Goal: Task Accomplishment & Management: Complete application form

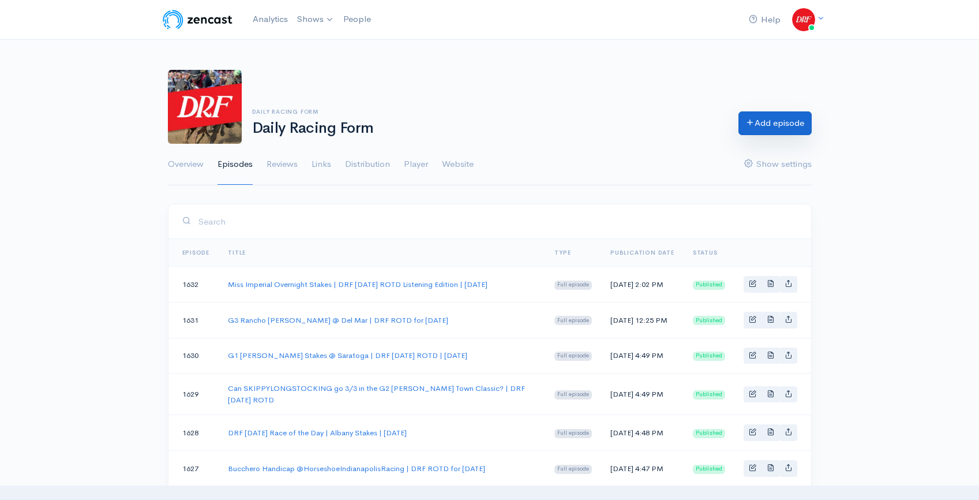
click at [761, 128] on link "Add episode" at bounding box center [775, 123] width 73 height 24
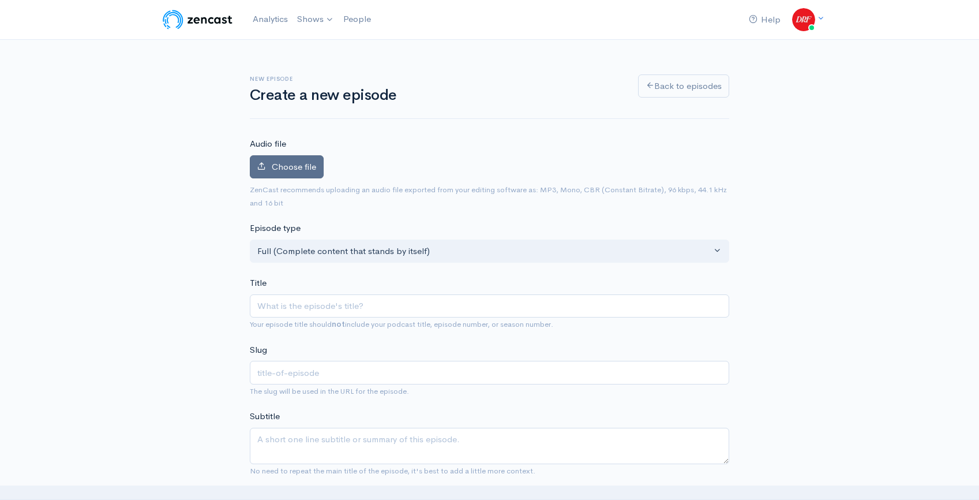
click at [282, 161] on span "Choose file" at bounding box center [294, 166] width 44 height 11
click at [0, 0] on input "Choose file" at bounding box center [0, 0] width 0 height 0
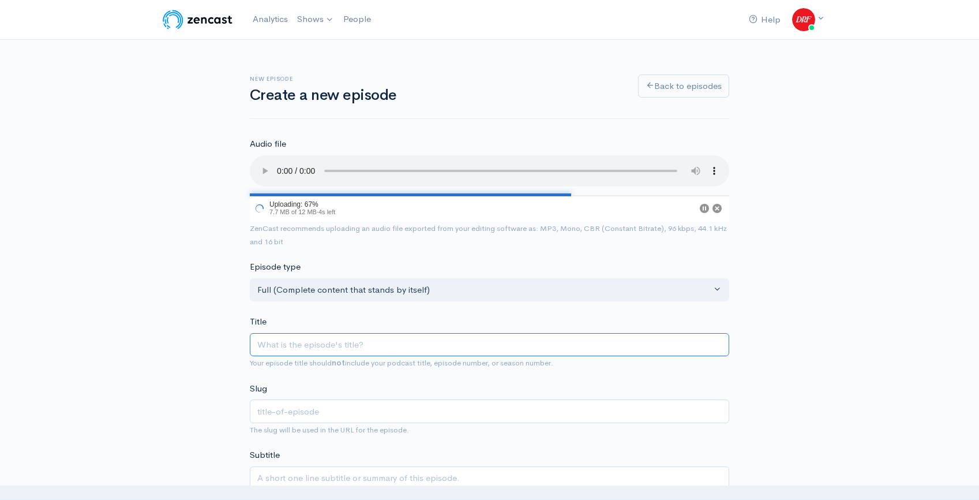
click at [335, 345] on input "Title" at bounding box center [490, 345] width 480 height 24
paste input "P G Johnson Stakes Picks & Analysis | DRF Wenesday ROTD | August 27, 2025"
type input "P G Johnson Stakes Picks & Analysis | DRF Wenesday ROTD | August 27, 2025"
type input "p-g-johnson-stakes-picks-analysis-drf-wenesday-rotd-august-27-2025"
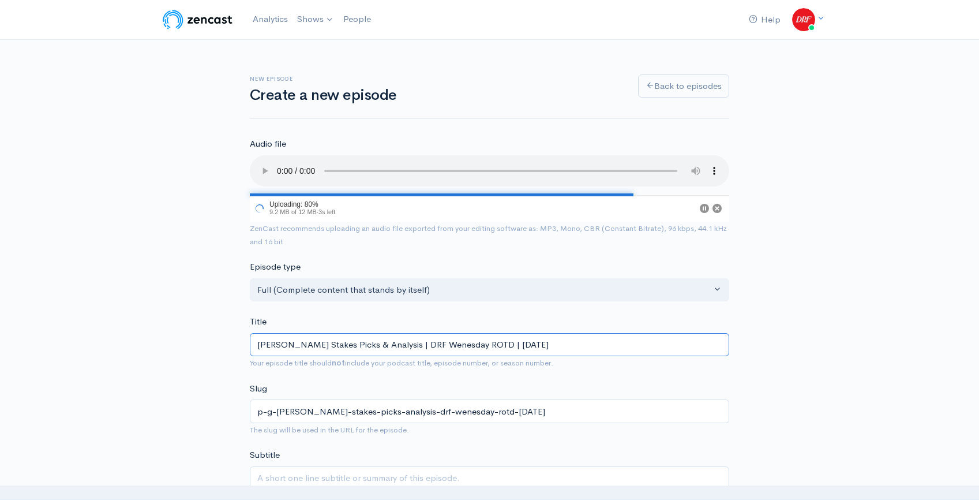
click at [493, 347] on input "P G Johnson Stakes Picks & Analysis | DRF Wenesday ROTD | August 27, 2025" at bounding box center [490, 345] width 480 height 24
type input "P G Johnson Stakes Picks & Analysis | DRF Wenesday ROTDL | August 27, 2025"
type input "p-g-johnson-stakes-picks-analysis-drf-wenesday-rotdl-august-27-2025"
type input "P G Johnson Stakes Picks & Analysis | DRF Wenesday ROTDLi | August 27, 2025"
type input "p-g-johnson-stakes-picks-analysis-drf-wenesday-rotdli-august-27-2025"
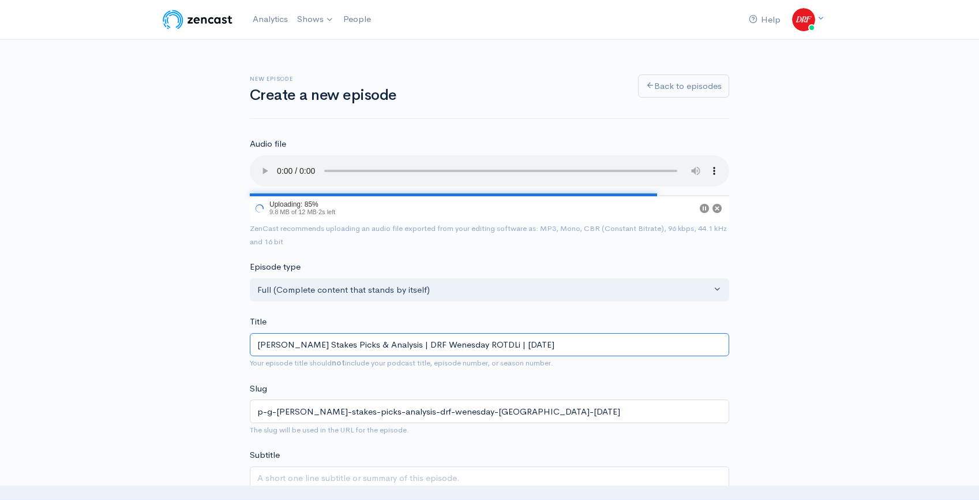
type input "P G Johnson Stakes Picks & Analysis | DRF Wenesday ROTDL | August 27, 2025"
type input "p-g-johnson-stakes-picks-analysis-drf-wenesday-rotdl-august-27-2025"
type input "P G Johnson Stakes Picks & Analysis | DRF Wenesday ROTD | August 27, 2025"
type input "p-g-johnson-stakes-picks-analysis-drf-wenesday-rotd-august-27-2025"
type input "P G Johnson Stakes Picks & Analysis | DRF Wenesday ROTD L | August 27, 2025"
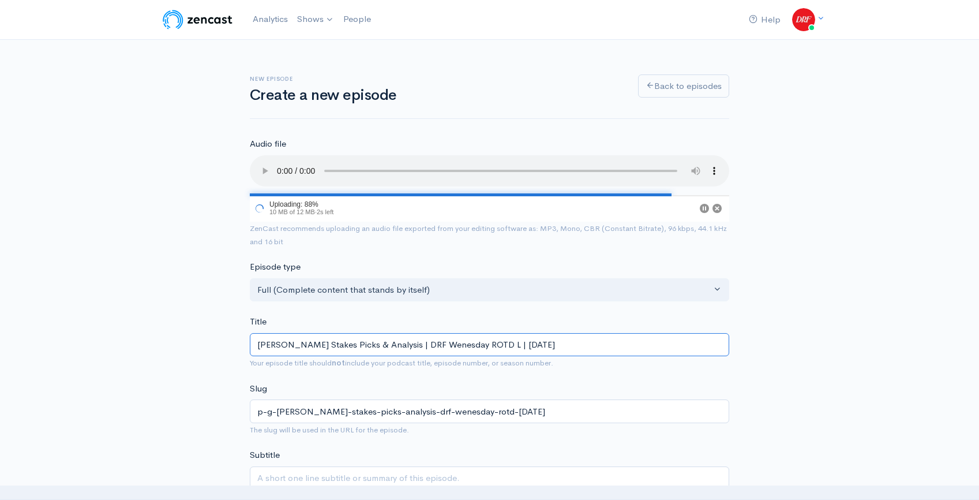
type input "p-g-johnson-stakes-picks-analysis-drf-wenesday-rotd-l-august-27-2025"
type input "P G Johnson Stakes Picks & Analysis | DRF Wenesday ROTD Li | August 27, 2025"
type input "p-g-johnson-stakes-picks-analysis-drf-wenesday-rotd-li-august-27-2025"
type input "P G Johnson Stakes Picks & Analysis | DRF Wenesday ROTD Lis | August 27, 2025"
type input "p-g-johnson-stakes-picks-analysis-drf-wenesday-rotd-lis-august-27-2025"
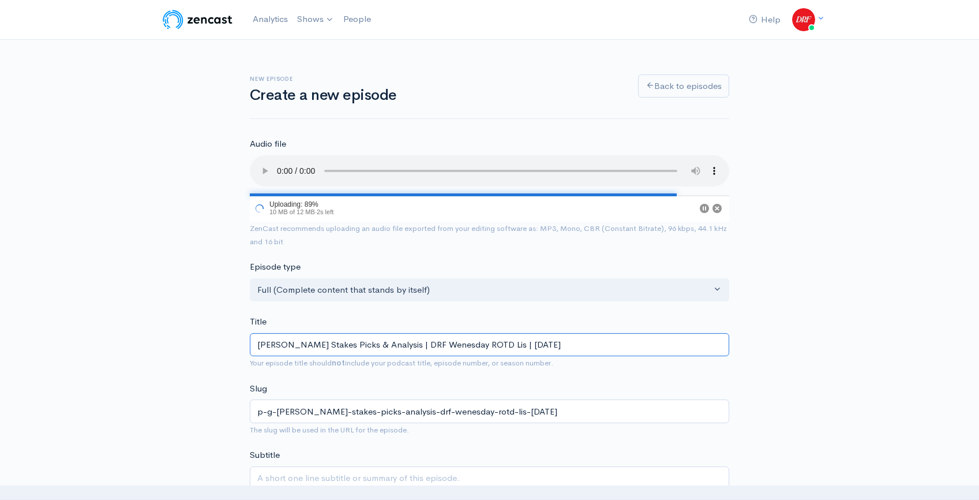
type input "P G Johnson Stakes Picks & Analysis | DRF Wenesday ROTD List | August 27, 2025"
type input "p-g-johnson-stakes-picks-analysis-drf-wenesday-rotd-list-august-27-2025"
type input "P G Johnson Stakes Picks & Analysis | DRF Wenesday ROTD Liste | August 27, 2025"
type input "p-g-johnson-stakes-picks-analysis-drf-wenesday-rotd-liste-august-27-2025"
type input "P G Johnson Stakes Picks & Analysis | DRF Wenesday ROTD Listen | August 27, 2025"
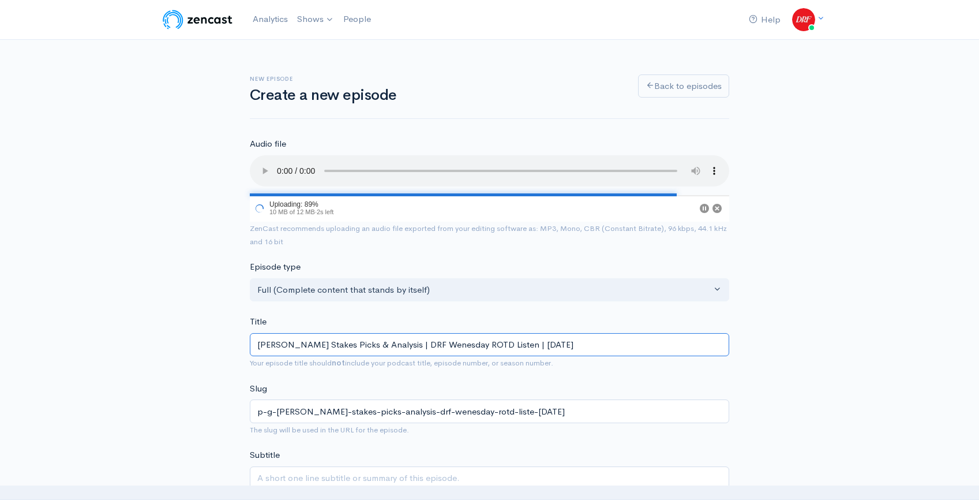
type input "p-g-johnson-stakes-picks-analysis-drf-wenesday-rotd-listen-august-27-2025"
type input "P G Johnson Stakes Picks & Analysis | DRF Wenesday ROTD Listeni | August 27, 20…"
type input "p-g-johnson-stakes-picks-analysis-drf-wenesday-rotd-listeni-august-27-2025"
type input "P G Johnson Stakes Picks & Analysis | DRF Wenesday ROTD Listenin | August 27, 2…"
type input "p-g-johnson-stakes-picks-analysis-drf-wenesday-rotd-listenin-august-27-2025"
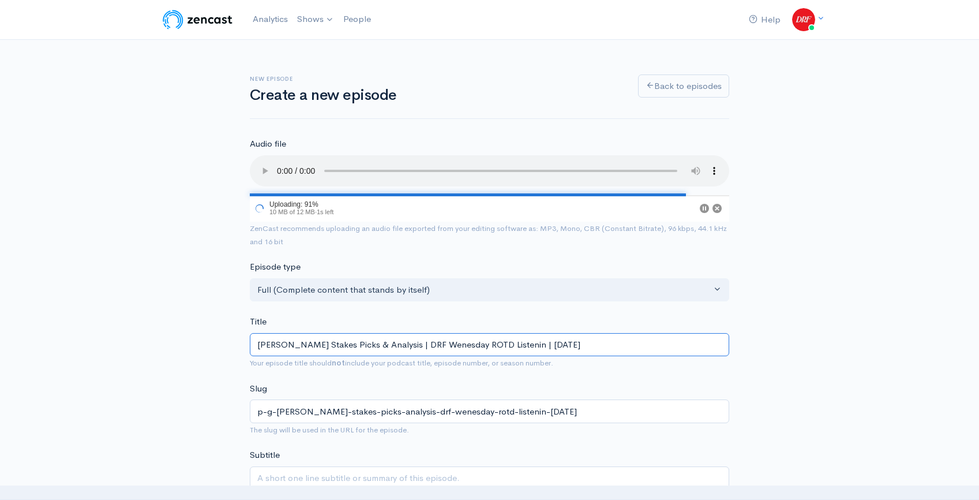
type input "P G Johnson Stakes Picks & Analysis | DRF Wenesday ROTD Listening | August 27, …"
type input "p-g-johnson-stakes-picks-analysis-drf-wenesday-rotd-listening-august-27-2025"
type input "P G Johnson Stakes Picks & Analysis | DRF Wenesday ROTD Listening E | August 27…"
type input "p-g-johnson-stakes-picks-analysis-drf-wenesday-rotd-listening-e-august-27-2025"
type input "P G Johnson Stakes Picks & Analysis | DRF Wenesday ROTD Listening Ed | August 2…"
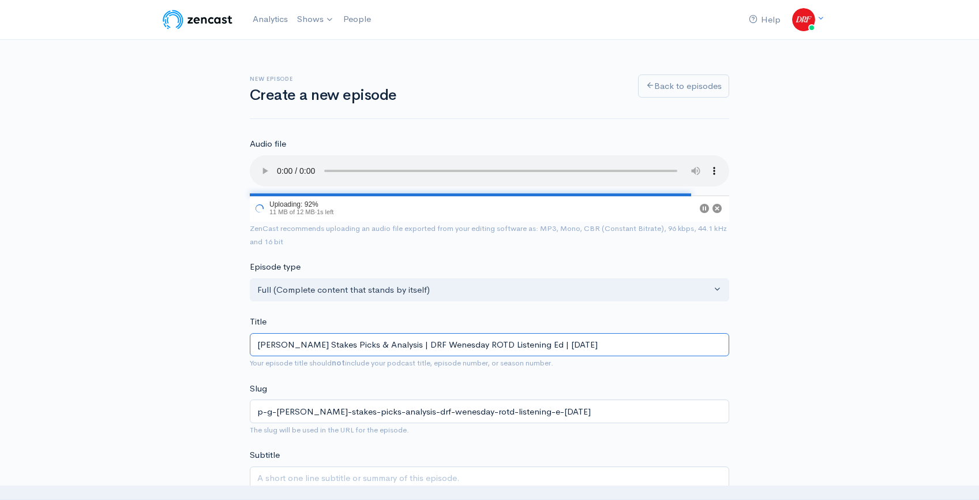
type input "p-g-johnson-stakes-picks-analysis-drf-wenesday-rotd-listening-ed-august-27-2025"
type input "P G Johnson Stakes Picks & Analysis | DRF Wenesday ROTD Listening Edi | August …"
type input "p-g-johnson-stakes-picks-analysis-drf-wenesday-rotd-listening-edi-august-27-2025"
type input "P G Johnson Stakes Picks & Analysis | DRF Wenesday ROTD Listening Edit | August…"
type input "p-g-johnson-stakes-picks-analysis-drf-wenesday-rotd-listening-edit-august-27-20…"
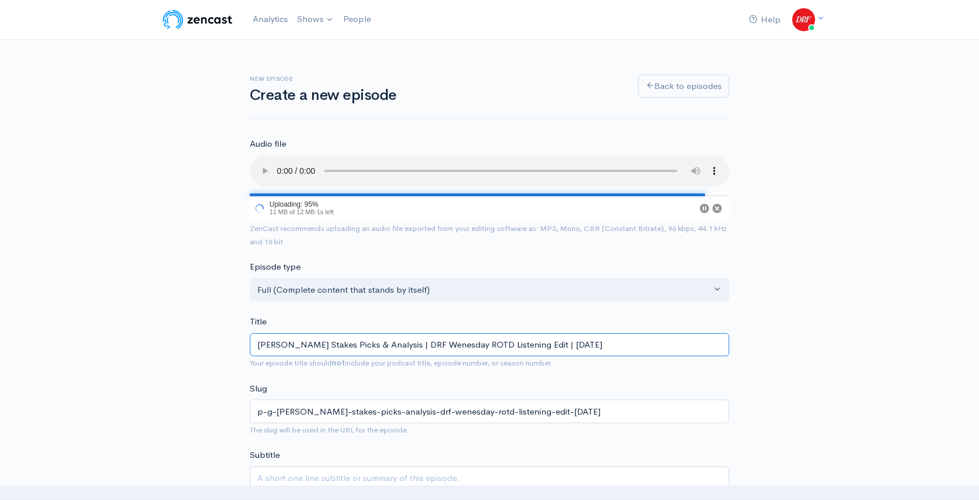
type input "P G Johnson Stakes Picks & Analysis | DRF Wenesday ROTD Listening Editi | Augus…"
type input "p-g-johnson-stakes-picks-analysis-drf-wenesday-rotd-listening-editi-august-27-2…"
type input "P G Johnson Stakes Picks & Analysis | DRF Wenesday ROTD Listening Editio | Augu…"
type input "p-g-johnson-stakes-picks-analysis-drf-wenesday-rotd-listening-editio-august-27-…"
type input "[PERSON_NAME] Stakes Picks & Analysis | DRF Wenesday ROTD Listening Edition | […"
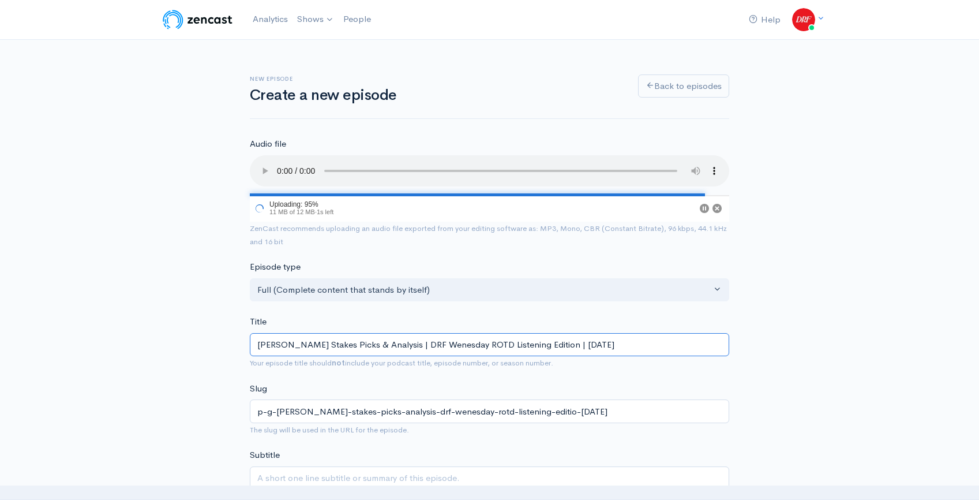
type input "p-g-johnson-stakes-picks-analysis-drf-wenesday-rotd-listening-edition-august-27…"
type input "[PERSON_NAME] Stakes Picks & Analysis | DRF Wenesday ROTD Listening Edition | […"
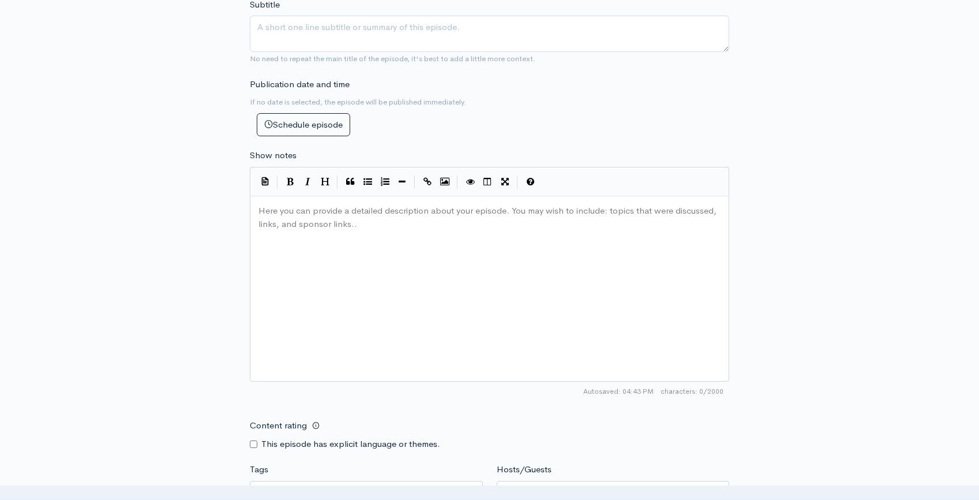
scroll to position [526, 0]
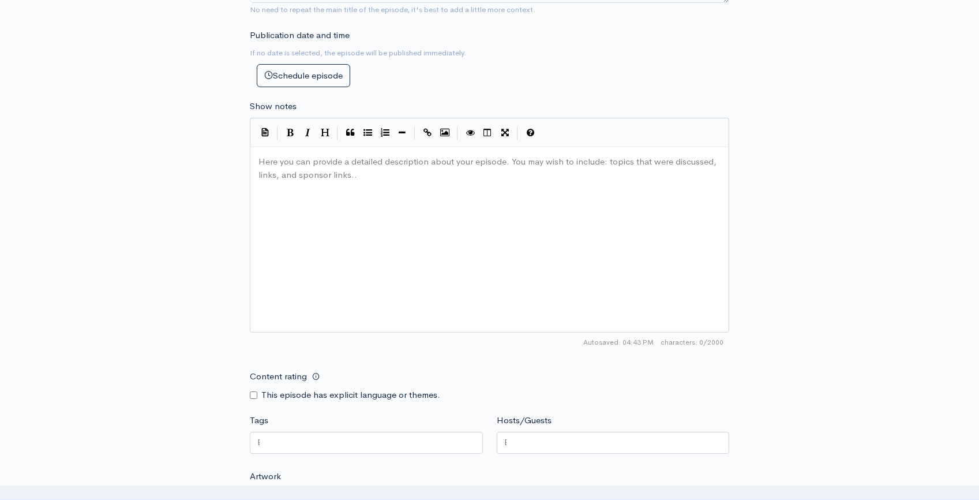
click at [361, 201] on div "Here you can provide a detailed description about your episode. You may wish to…" at bounding box center [504, 254] width 496 height 202
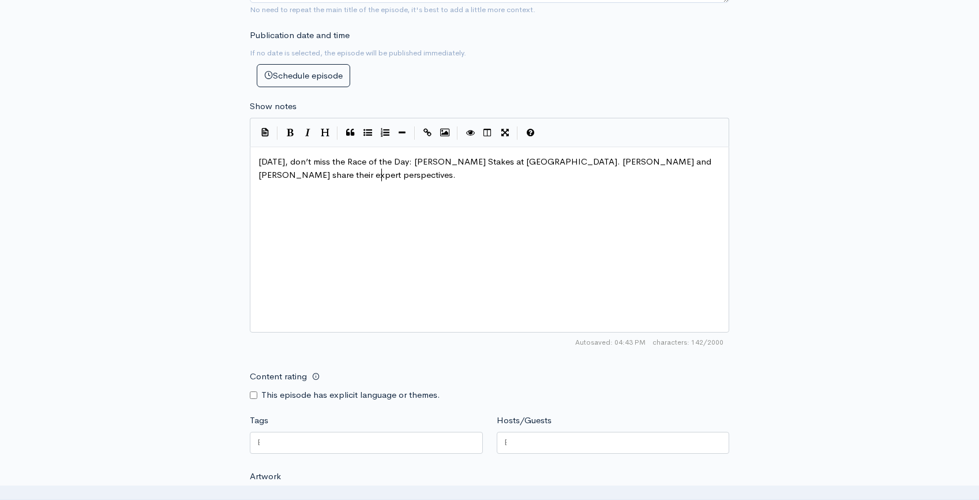
click at [857, 174] on div "New episode Create a new episode Back to episodes Audio file Choose file P. G. …" at bounding box center [489, 116] width 979 height 1205
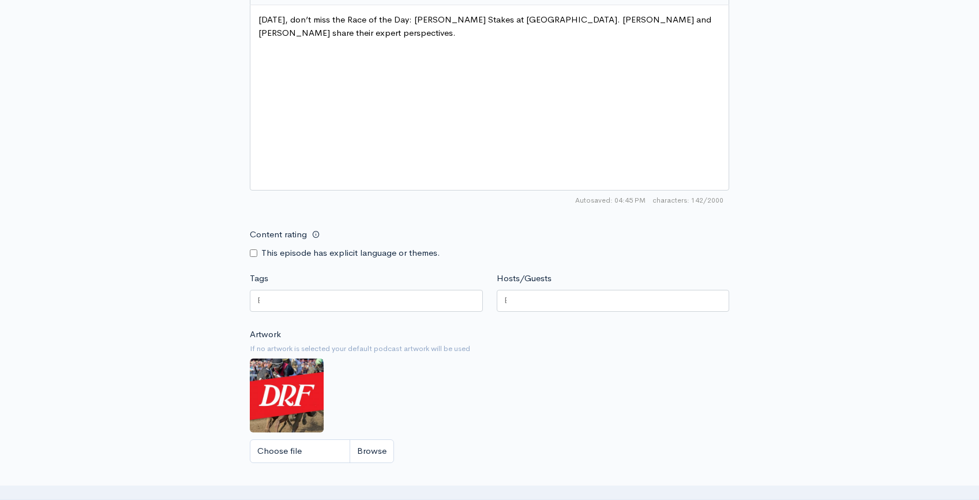
scroll to position [668, 0]
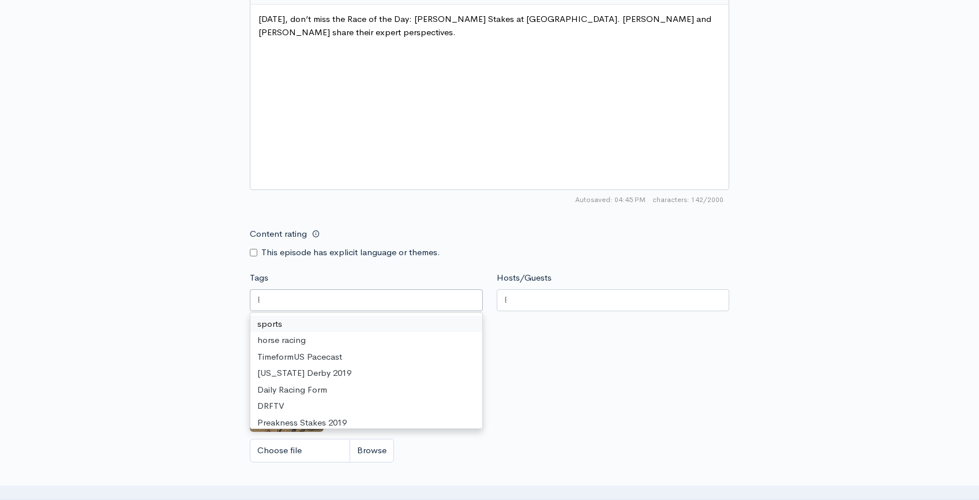
click at [339, 299] on div at bounding box center [366, 300] width 233 height 22
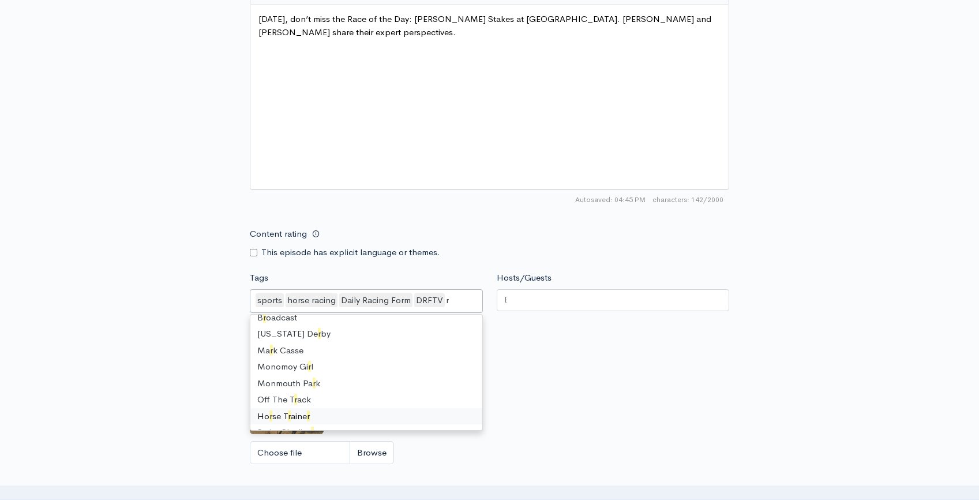
scroll to position [0, 5]
type input "rac"
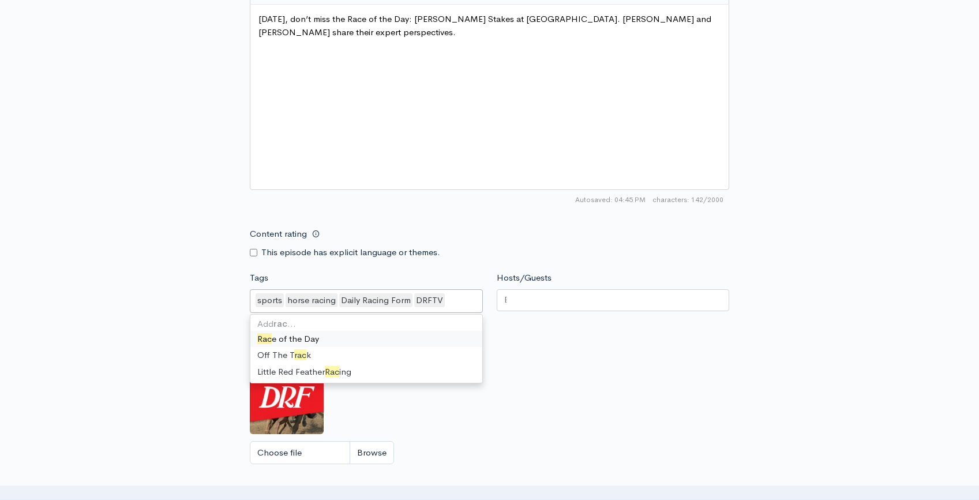
scroll to position [0, 0]
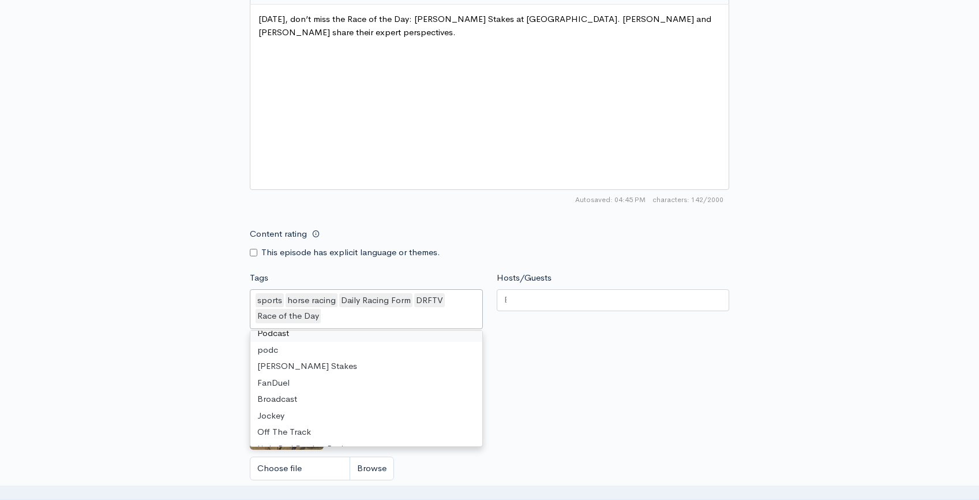
click at [552, 306] on div at bounding box center [613, 300] width 233 height 22
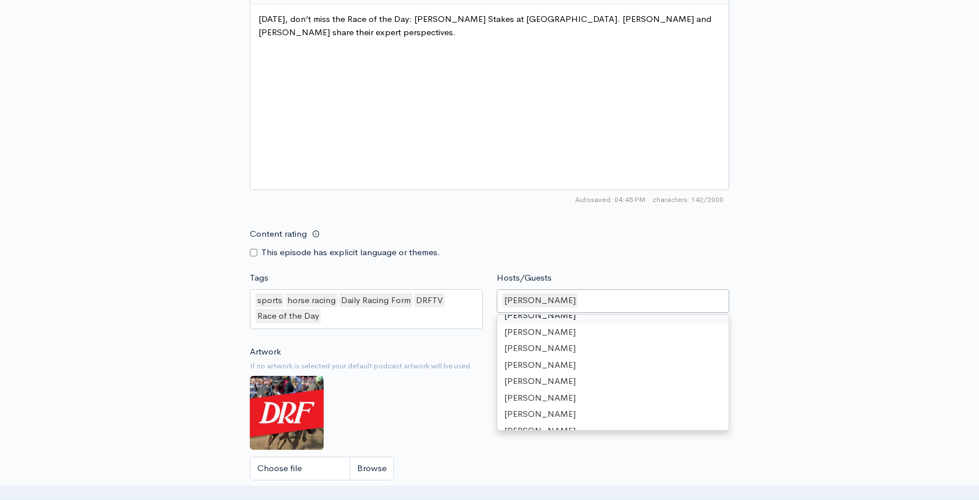
scroll to position [41, 0]
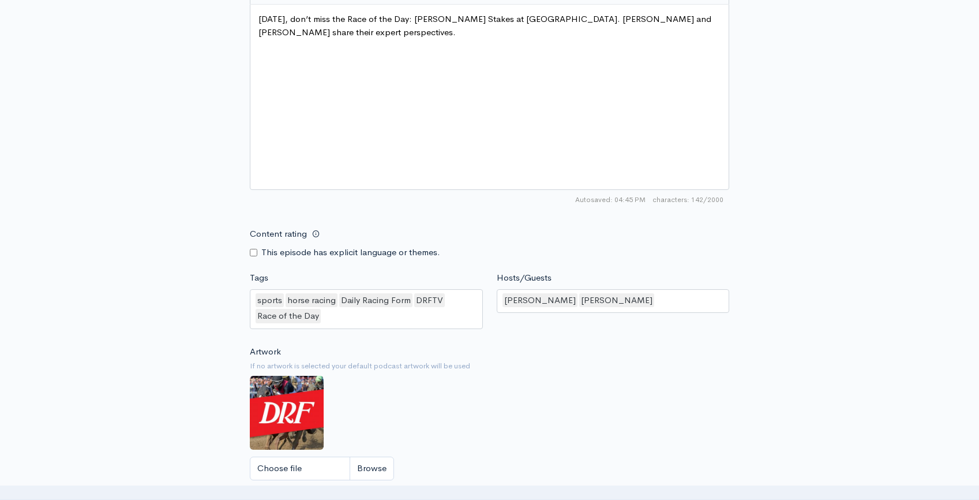
click at [427, 402] on div "Artwork If no artwork is selected your default podcast artwork will be used Cho…" at bounding box center [490, 416] width 480 height 142
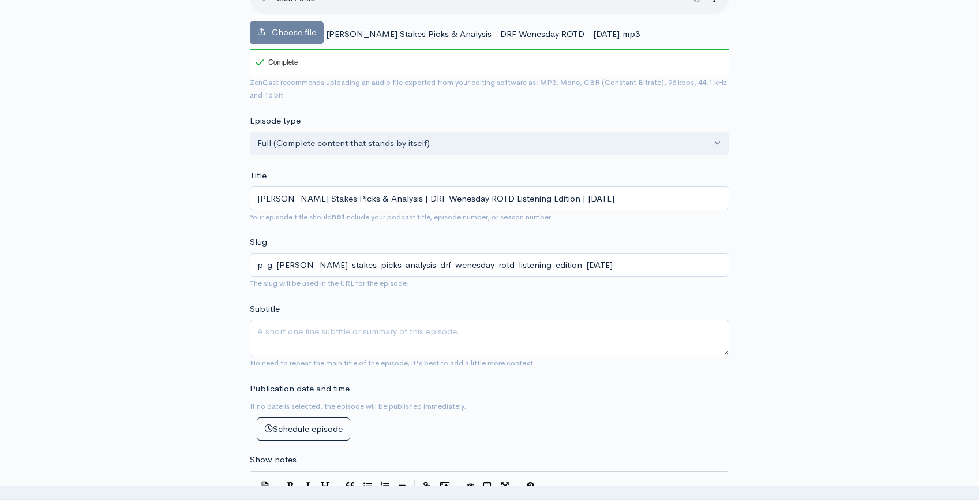
scroll to position [913, 0]
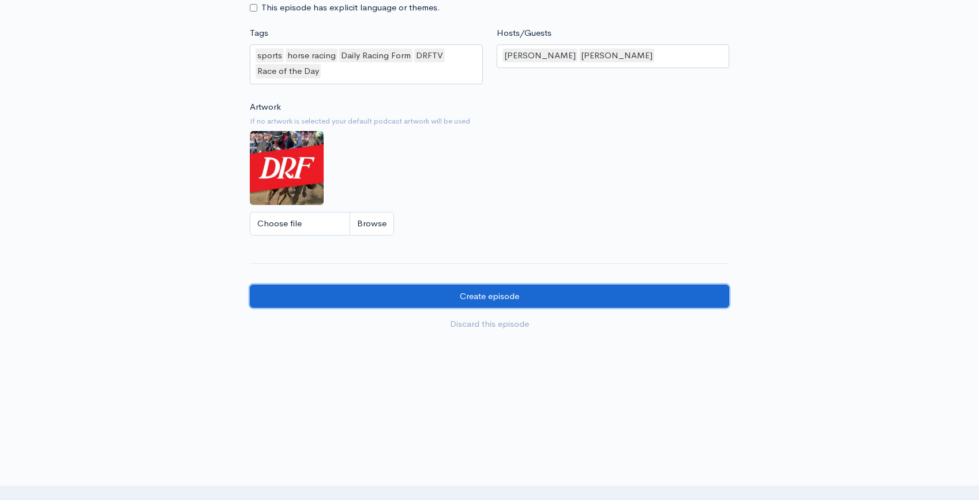
click at [546, 303] on input "Create episode" at bounding box center [490, 296] width 480 height 24
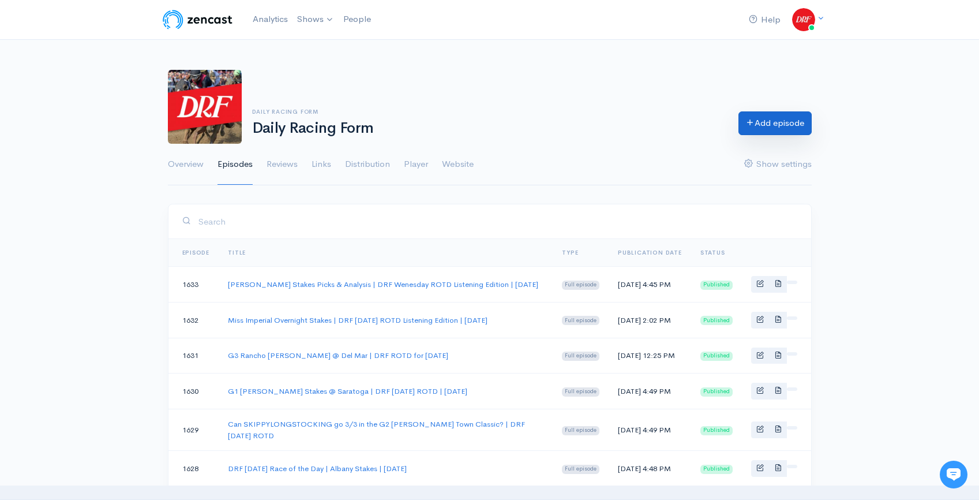
click at [765, 122] on link "Add episode" at bounding box center [775, 123] width 73 height 24
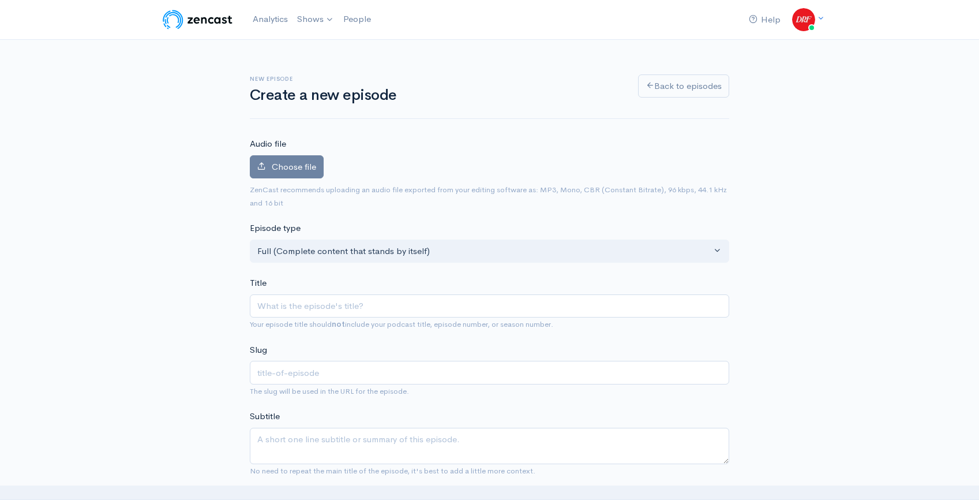
type input "Tapit Stakes @ Kentucky Downs | DRF ROTD for August 27, 2025"
type input "tapit-stakes-kentucky-downs-drf-rotd-for-august-27-2025"
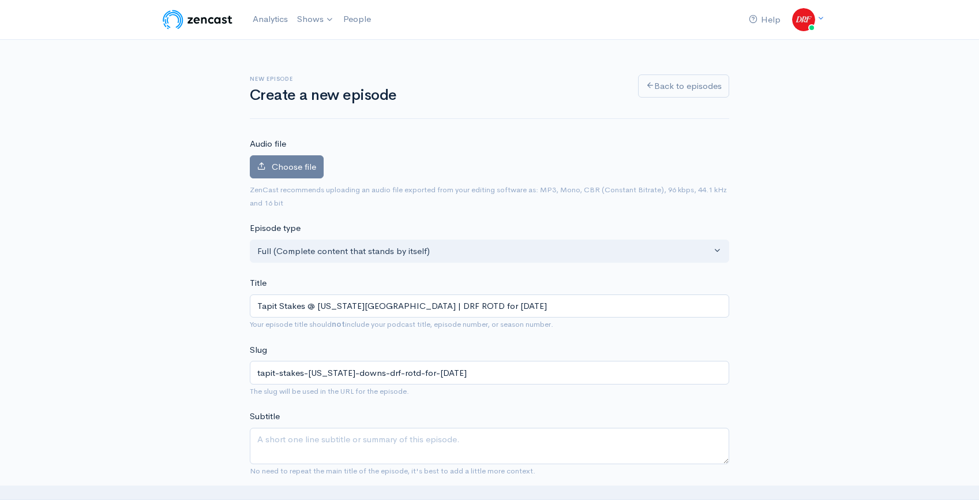
click at [429, 306] on input "Tapit Stakes @ Kentucky Downs | DRF ROTD for August 27, 2025" at bounding box center [490, 306] width 480 height 24
type input "Tapit Stakes @ Kentucky Downs | DRF ROTD L for August 27, 2025"
type input "tapit-stakes-kentucky-downs-drf-rotd-l-for-august-27-2025"
type input "Tapit Stakes @ Kentucky Downs | DRF ROTD Li for August 27, 2025"
type input "tapit-stakes-kentucky-downs-drf-rotd-li-for-august-27-2025"
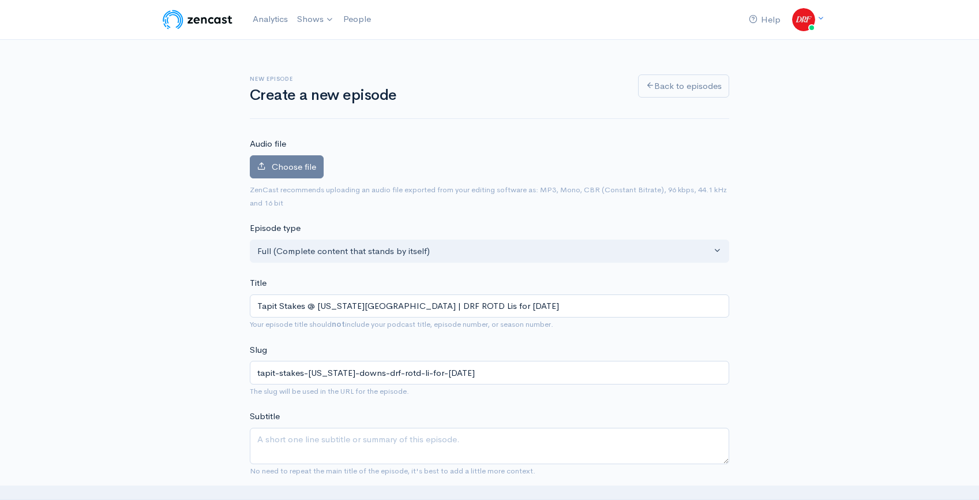
type input "Tapit Stakes @ Kentucky Downs | DRF ROTD List for August 27, 2025"
type input "tapit-stakes-kentucky-downs-drf-rotd-list-for-august-27-2025"
type input "Tapit Stakes @ Kentucky Downs | DRF ROTD Liste for August 27, 2025"
type input "tapit-stakes-kentucky-downs-drf-rotd-liste-for-august-27-2025"
type input "Tapit Stakes @ Kentucky Downs | DRF ROTD Listen for August 27, 2025"
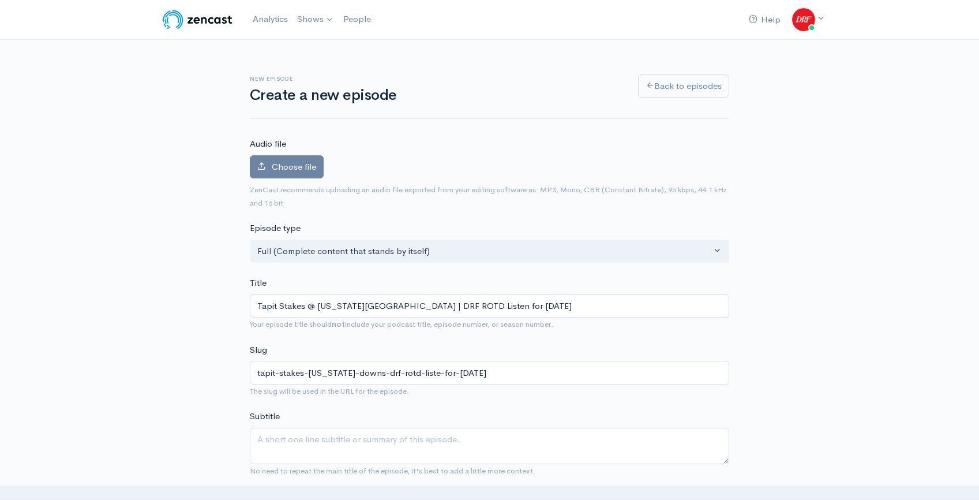
type input "tapit-stakes-kentucky-downs-drf-rotd-listen-for-august-27-2025"
type input "Tapit Stakes @ Kentucky Downs | DRF ROTD Listeni for August 27, 2025"
type input "tapit-stakes-kentucky-downs-drf-rotd-listeni-for-august-27-2025"
type input "Tapit Stakes @ Kentucky Downs | DRF ROTD Listenin for August 27, 2025"
type input "tapit-stakes-kentucky-downs-drf-rotd-listenin-for-august-27-2025"
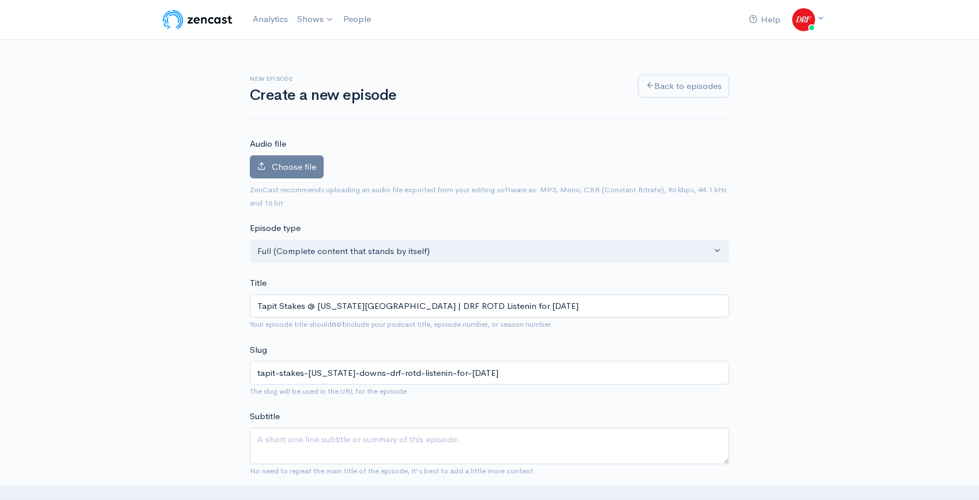
type input "Tapit Stakes @ Kentucky Downs | DRF ROTD Listening for August 27, 2025"
type input "tapit-stakes-kentucky-downs-drf-rotd-listening-for-august-27-2025"
type input "Tapit Stakes @ Kentucky Downs | DRF ROTD Listening E for August 27, 2025"
type input "tapit-stakes-kentucky-downs-drf-rotd-listening-e-for-august-27-2025"
type input "Tapit Stakes @ Kentucky Downs | DRF ROTD Listening Ed for August 27, 2025"
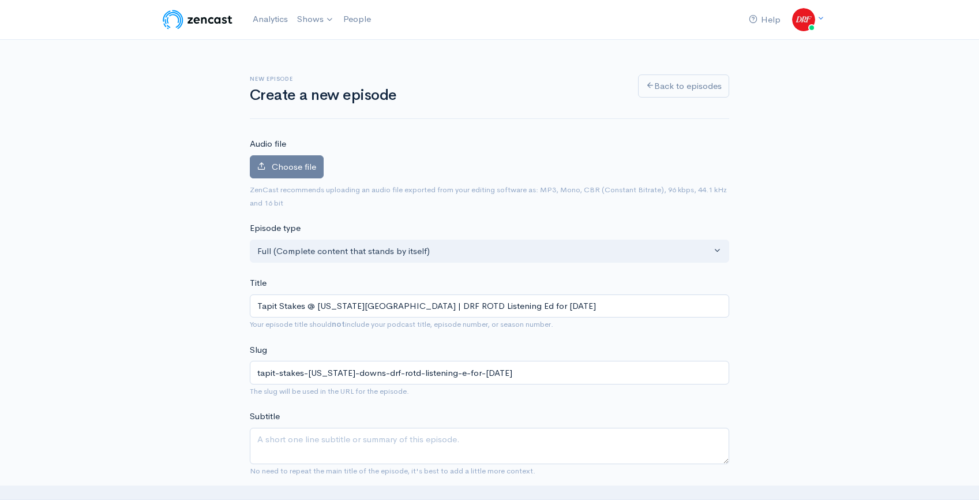
type input "tapit-stakes-kentucky-downs-drf-rotd-listening-ed-for-august-27-2025"
type input "Tapit Stakes @ Kentucky Downs | DRF ROTD Listening Edi for August 27, 2025"
type input "tapit-stakes-kentucky-downs-drf-rotd-listening-edi-for-august-27-2025"
type input "Tapit Stakes @ Kentucky Downs | DRF ROTD Listening Edit for August 27, 2025"
type input "tapit-stakes-kentucky-downs-drf-rotd-listening-edit-for-august-27-2025"
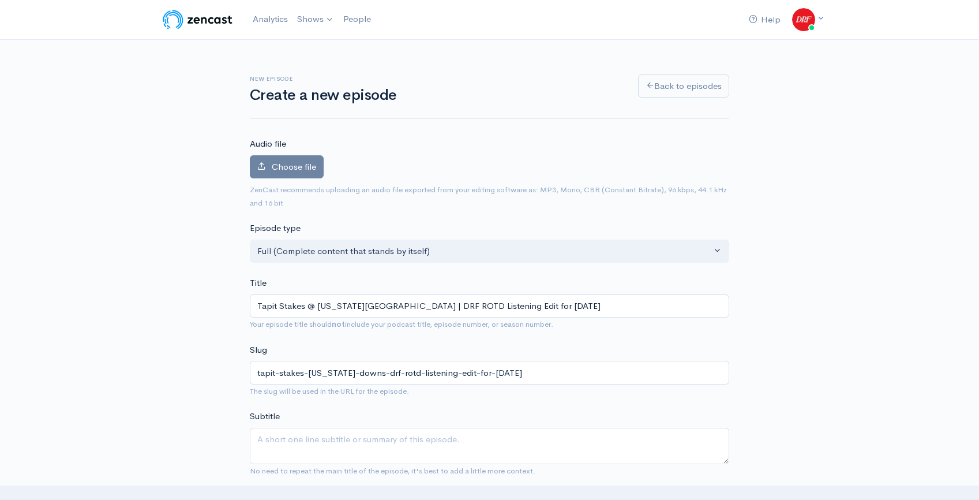
type input "Tapit Stakes @ Kentucky Downs | DRF ROTD Listening Editi for August 27, 2025"
type input "tapit-stakes-kentucky-downs-drf-rotd-listening-editi-for-august-27-2025"
type input "Tapit Stakes @ Kentucky Downs | DRF ROTD Listening Editio for August 27, 2025"
type input "tapit-stakes-kentucky-downs-drf-rotd-listening-editio-for-august-27-2025"
type input "Tapit Stakes @ Kentucky Downs | DRF ROTD Listening Edition for August 27, 2025"
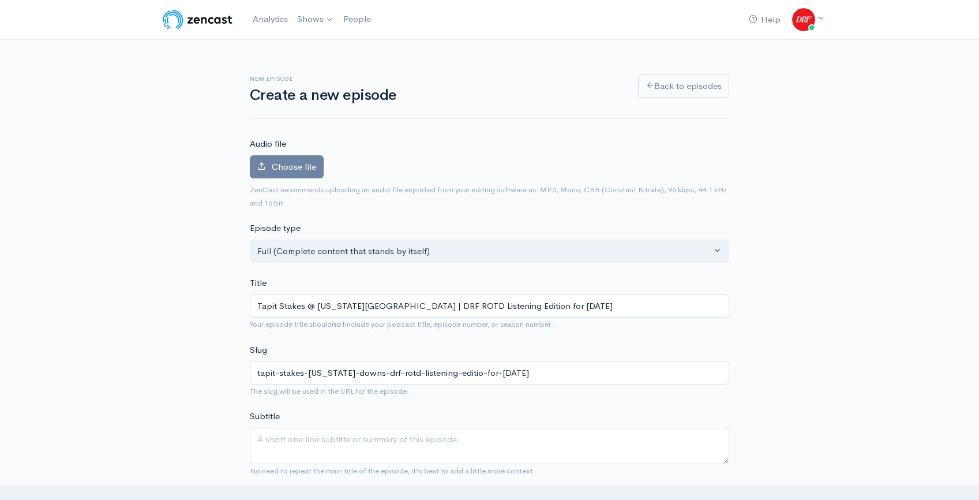
type input "tapit-stakes-kentucky-downs-drf-rotd-listening-edition-for-august-27-2025"
click at [303, 180] on div "Choose file 0" at bounding box center [490, 169] width 480 height 28
click at [549, 309] on input "Tapit Stakes @ Kentucky Downs | DRF ROTD Listening Edition for August 27, 2025" at bounding box center [490, 306] width 480 height 24
type input "Tapit Stakes @ [US_STATE][GEOGRAPHIC_DATA] | DRF ROTD Listening Edition for [DA…"
type input "tapit-stakes-kentucky-downs-drf-rotd-listening-edition-for-august-28-2025"
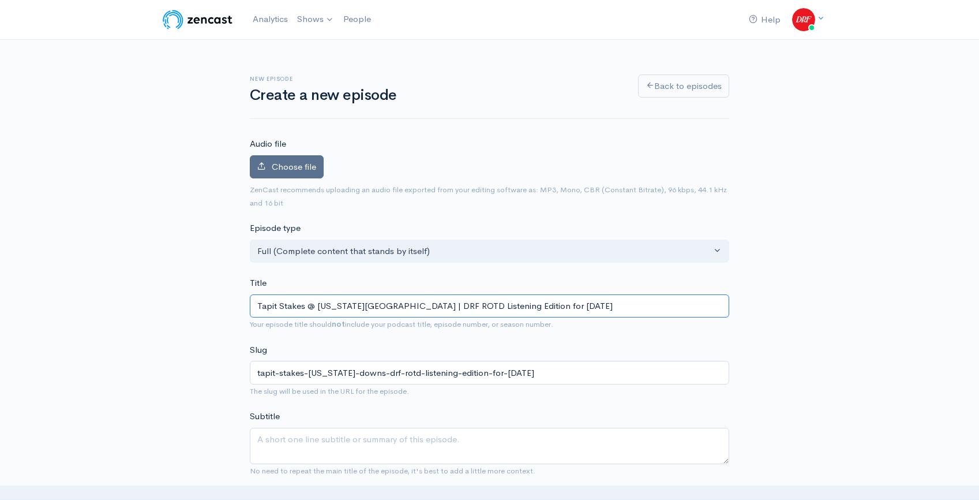
type input "Tapit Stakes @ [US_STATE][GEOGRAPHIC_DATA] | DRF ROTD Listening Edition for [DA…"
click at [297, 160] on label "Choose file" at bounding box center [287, 167] width 74 height 24
click at [0, 0] on input "Choose file" at bounding box center [0, 0] width 0 height 0
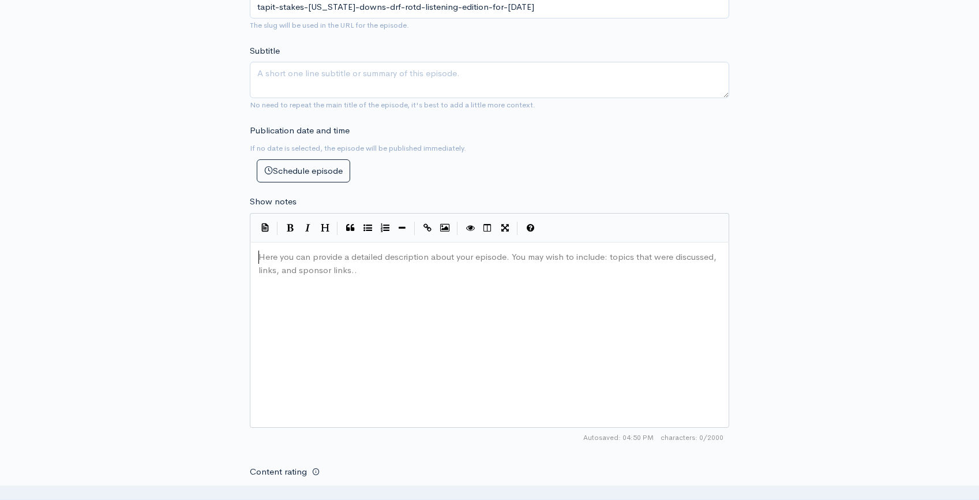
scroll to position [4, 0]
click at [406, 286] on div "Here you can provide a detailed description about your episode. You may wish to…" at bounding box center [504, 349] width 496 height 202
click at [806, 310] on div "New episode Create a new episode Back to episodes Audio file Choose file Tapit …" at bounding box center [490, 211] width 658 height 1205
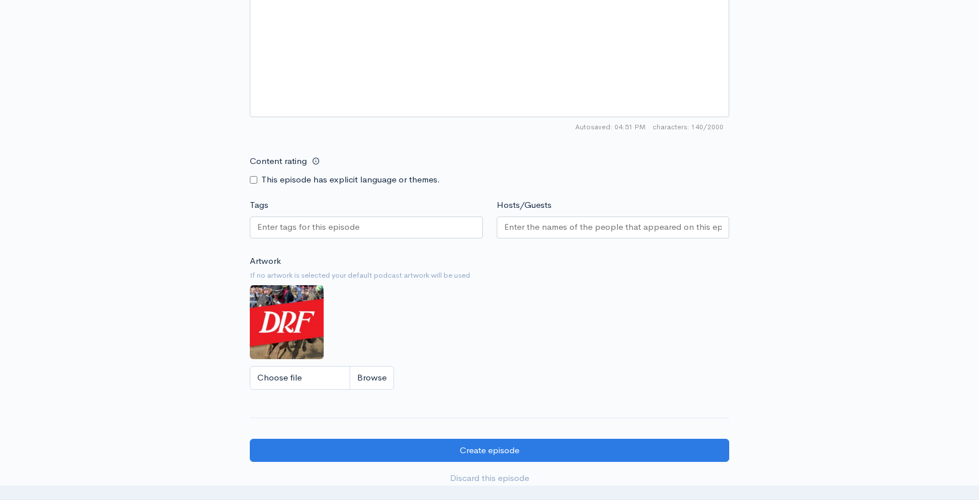
scroll to position [741, 0]
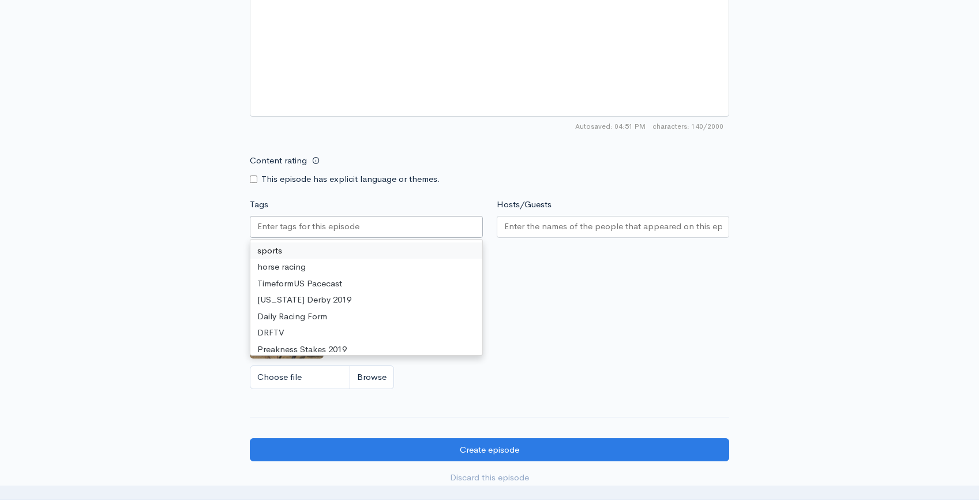
click at [331, 231] on input "Tags" at bounding box center [309, 226] width 104 height 13
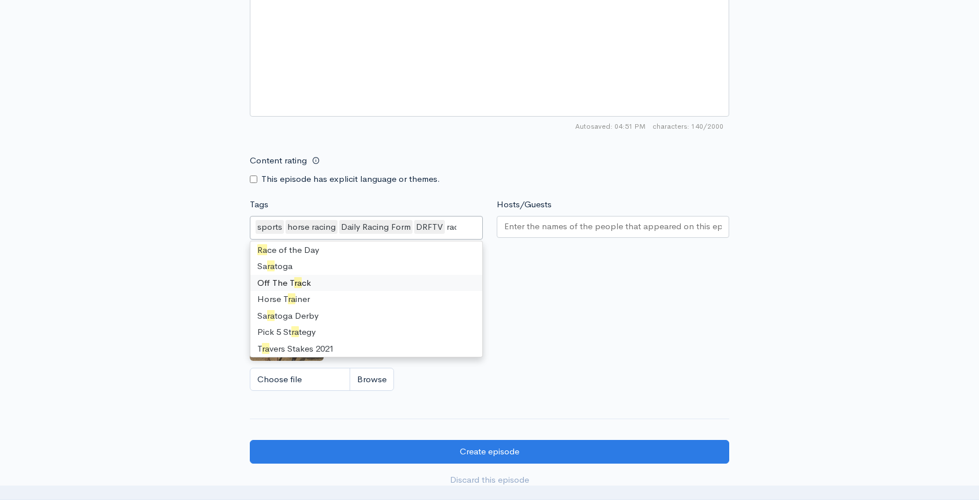
scroll to position [0, 0]
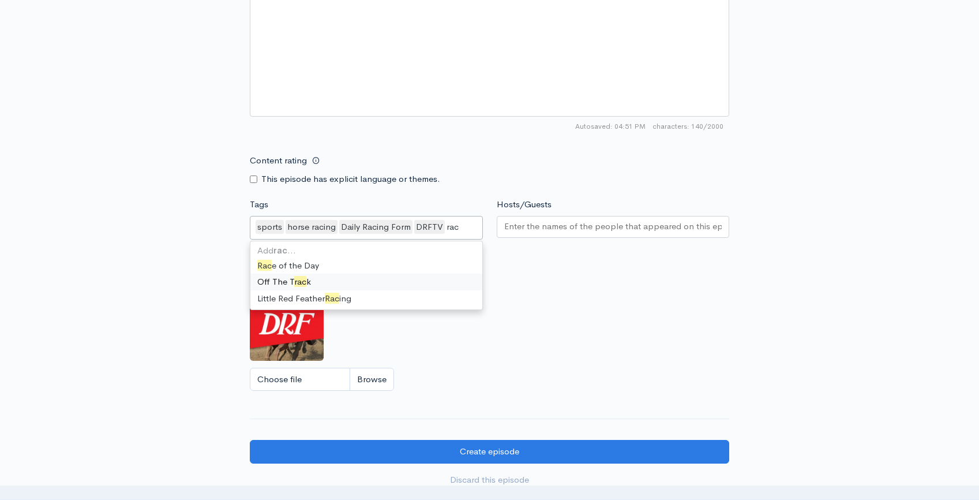
type input "race"
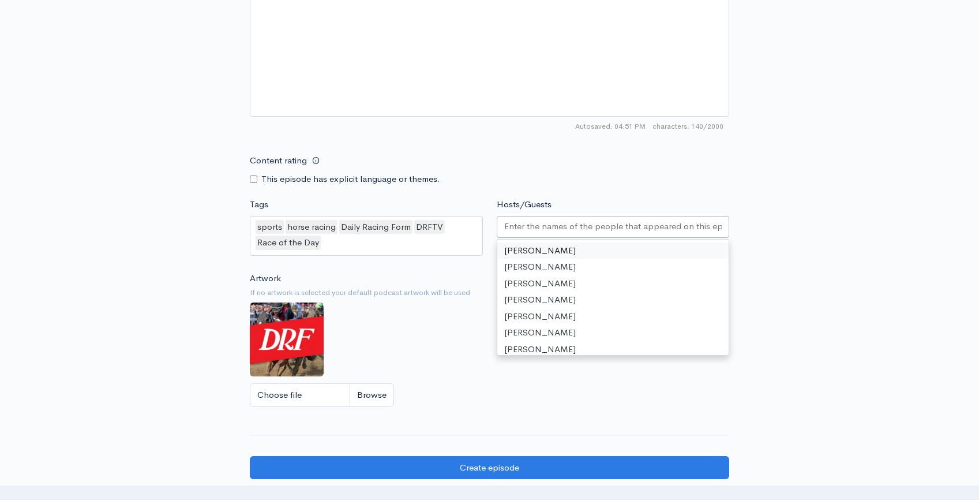
click at [587, 233] on div at bounding box center [613, 227] width 233 height 22
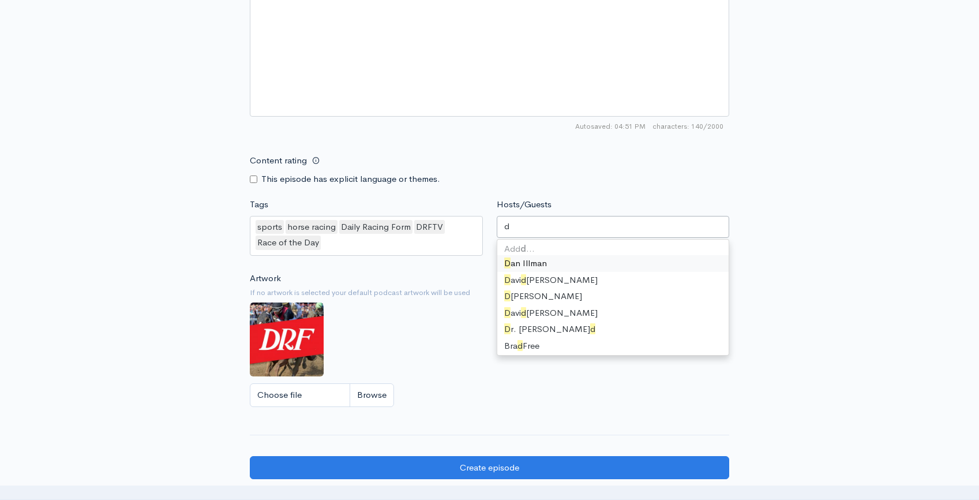
type input "da"
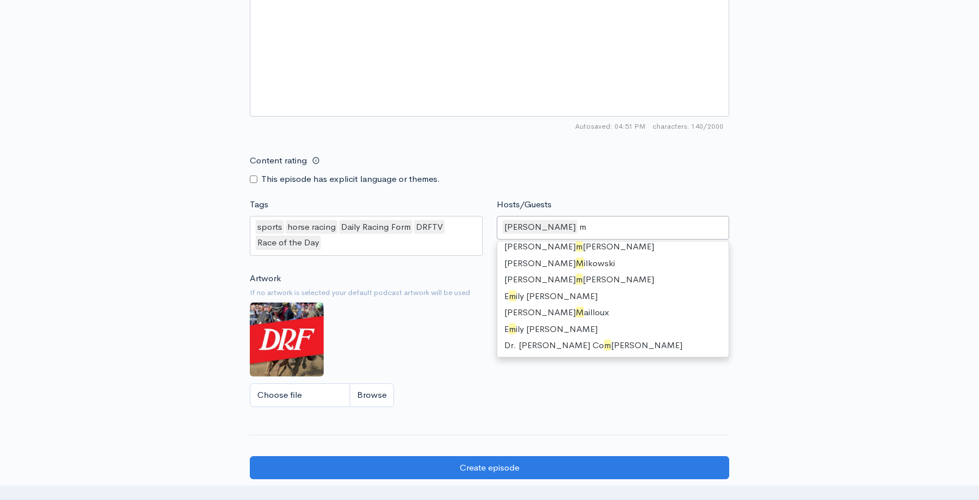
scroll to position [16, 0]
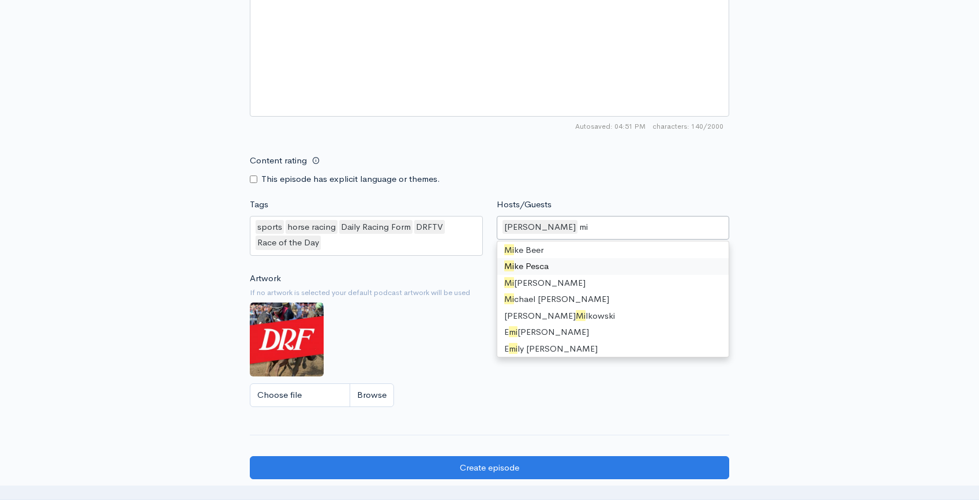
type input "mik"
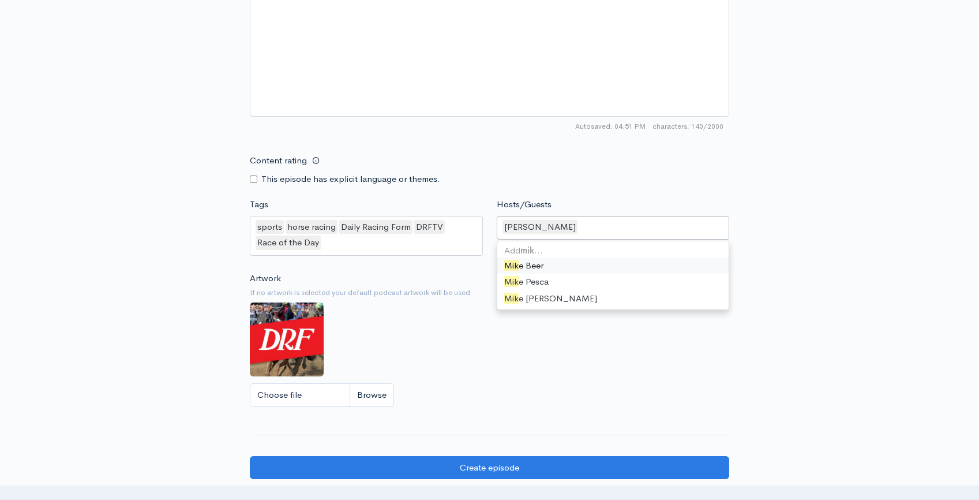
scroll to position [25, 0]
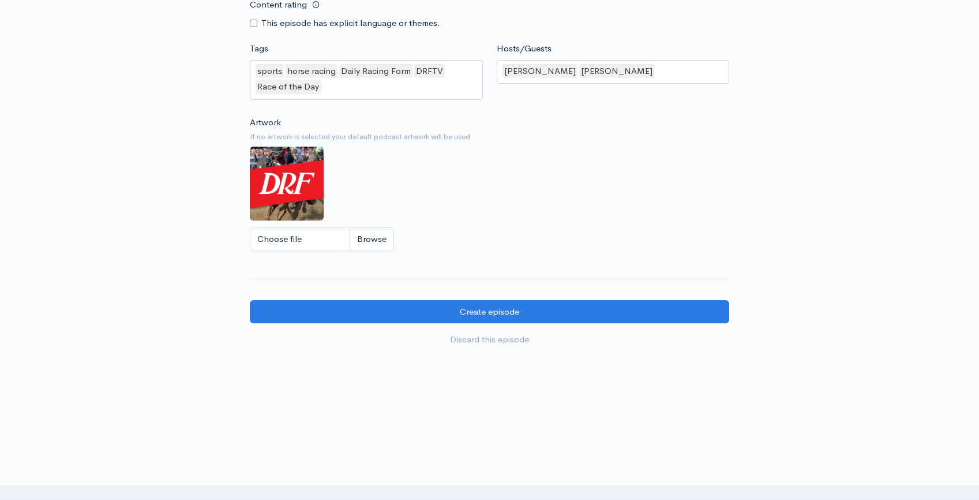
scroll to position [913, 0]
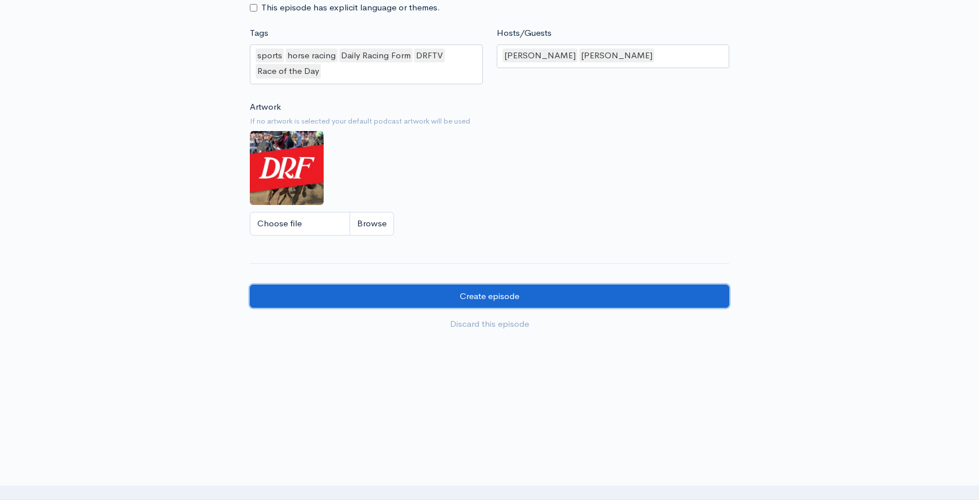
click at [576, 297] on input "Create episode" at bounding box center [490, 296] width 480 height 24
